Goal: Transaction & Acquisition: Purchase product/service

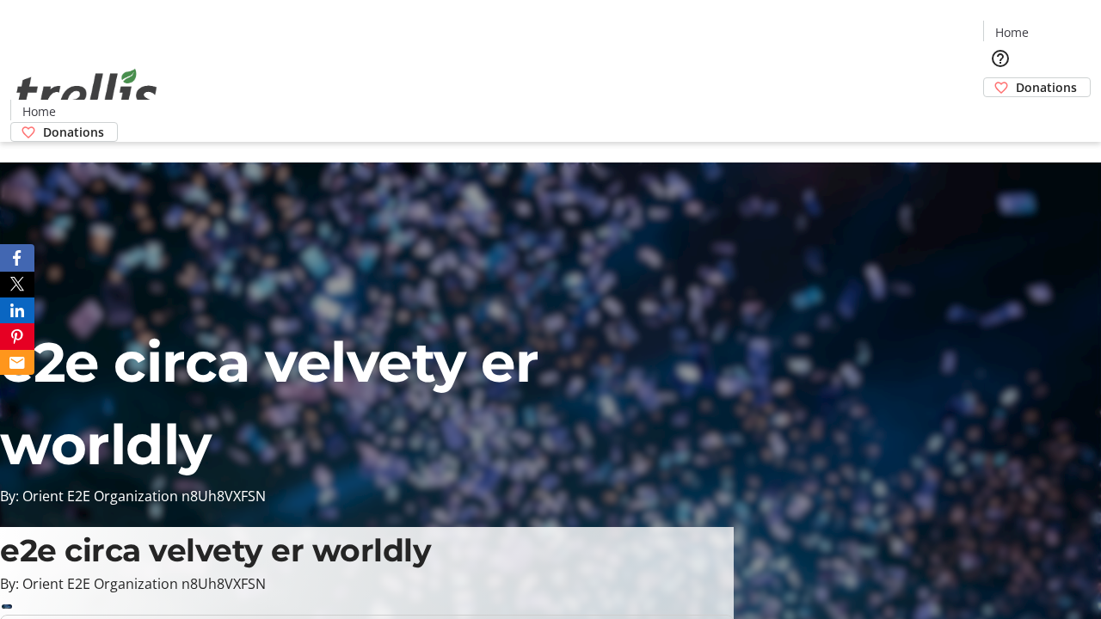
click at [1016, 78] on span "Donations" at bounding box center [1046, 87] width 61 height 18
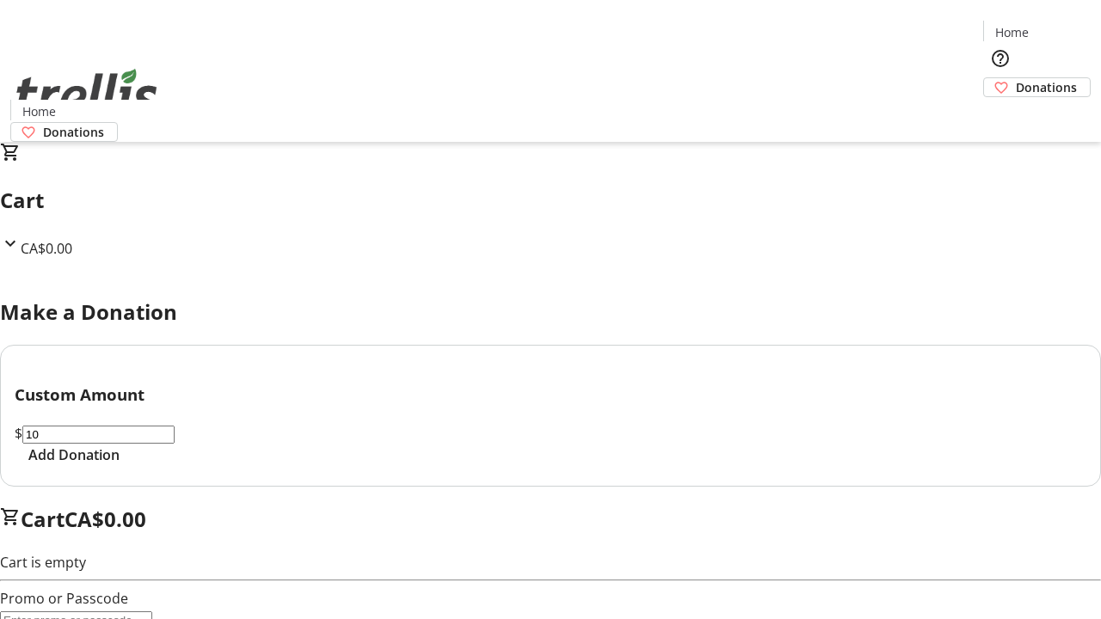
click at [120, 465] on span "Add Donation" at bounding box center [73, 455] width 91 height 21
